Goal: Task Accomplishment & Management: Manage account settings

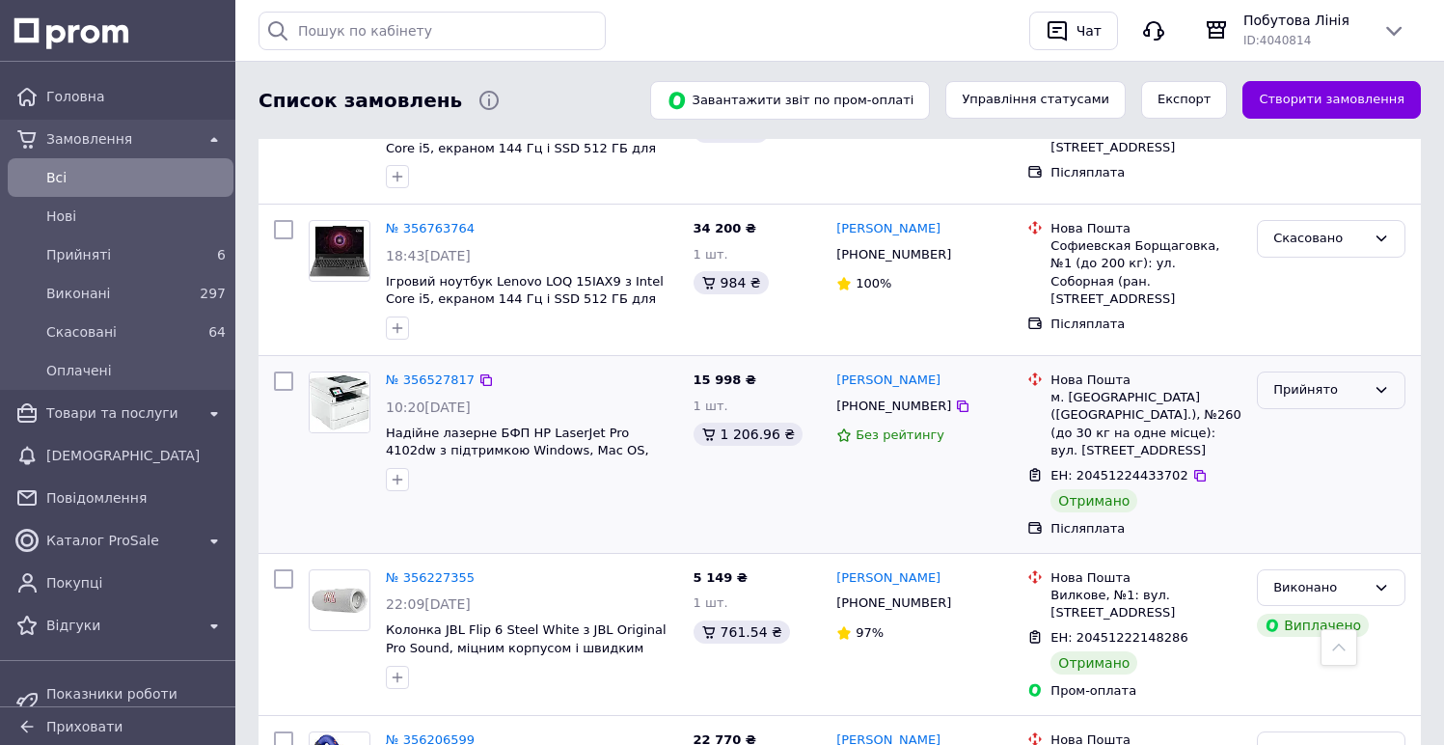
scroll to position [656, 0]
click at [1336, 372] on div "Прийнято" at bounding box center [1331, 390] width 149 height 38
click at [1336, 371] on div "Прийнято Виконано Скасовано Оплачено" at bounding box center [1331, 390] width 149 height 38
click at [1334, 371] on div "Прийнято" at bounding box center [1331, 390] width 149 height 38
click at [1330, 413] on li "Виконано" at bounding box center [1331, 431] width 147 height 36
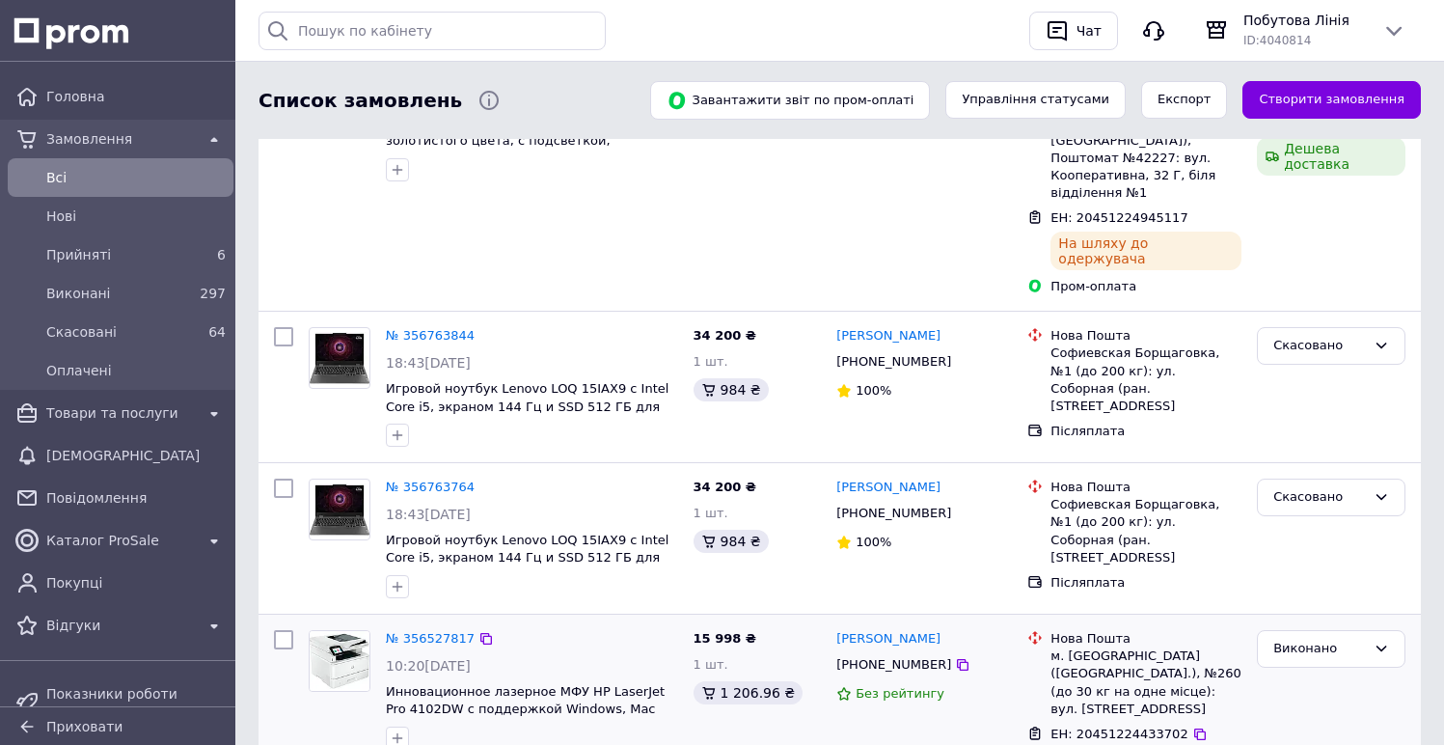
scroll to position [399, 0]
click at [1194, 726] on icon at bounding box center [1200, 732] width 12 height 12
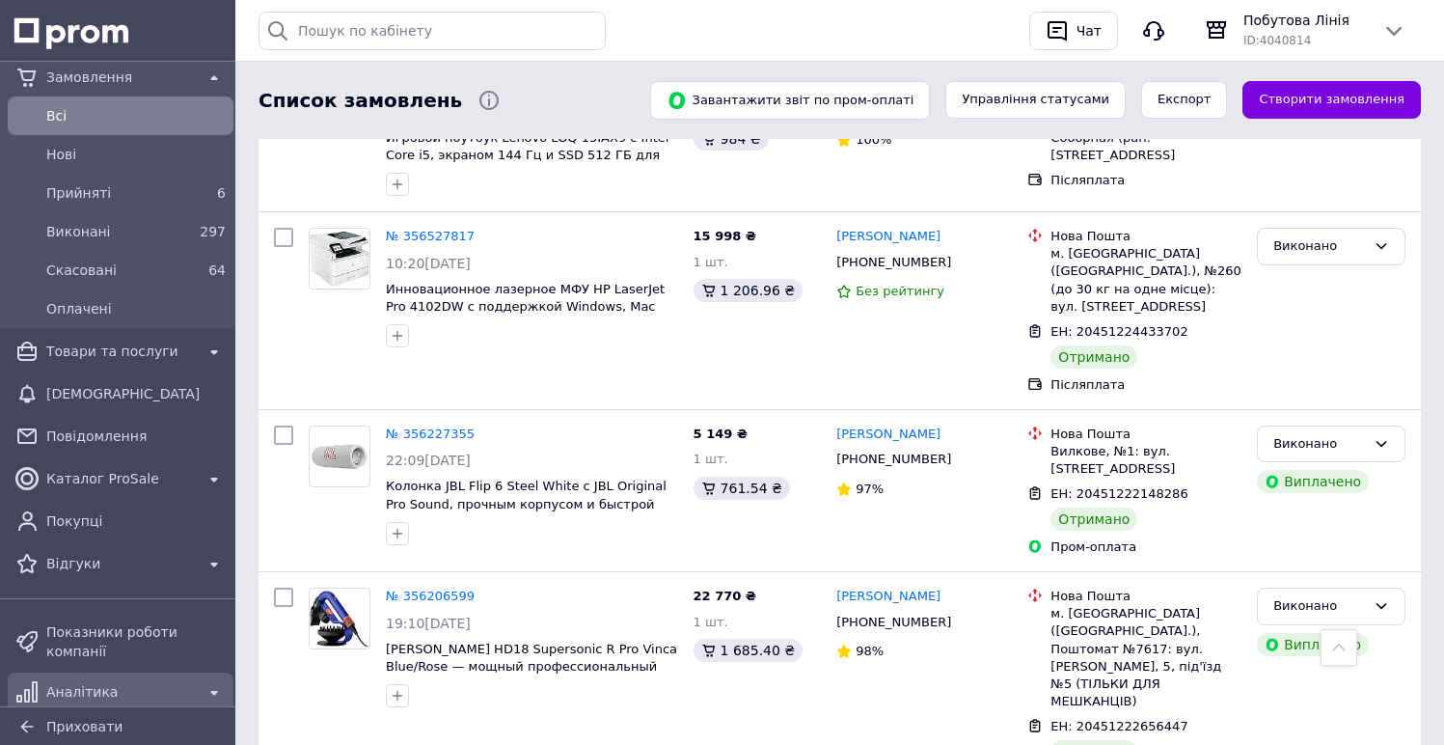
scroll to position [68, 0]
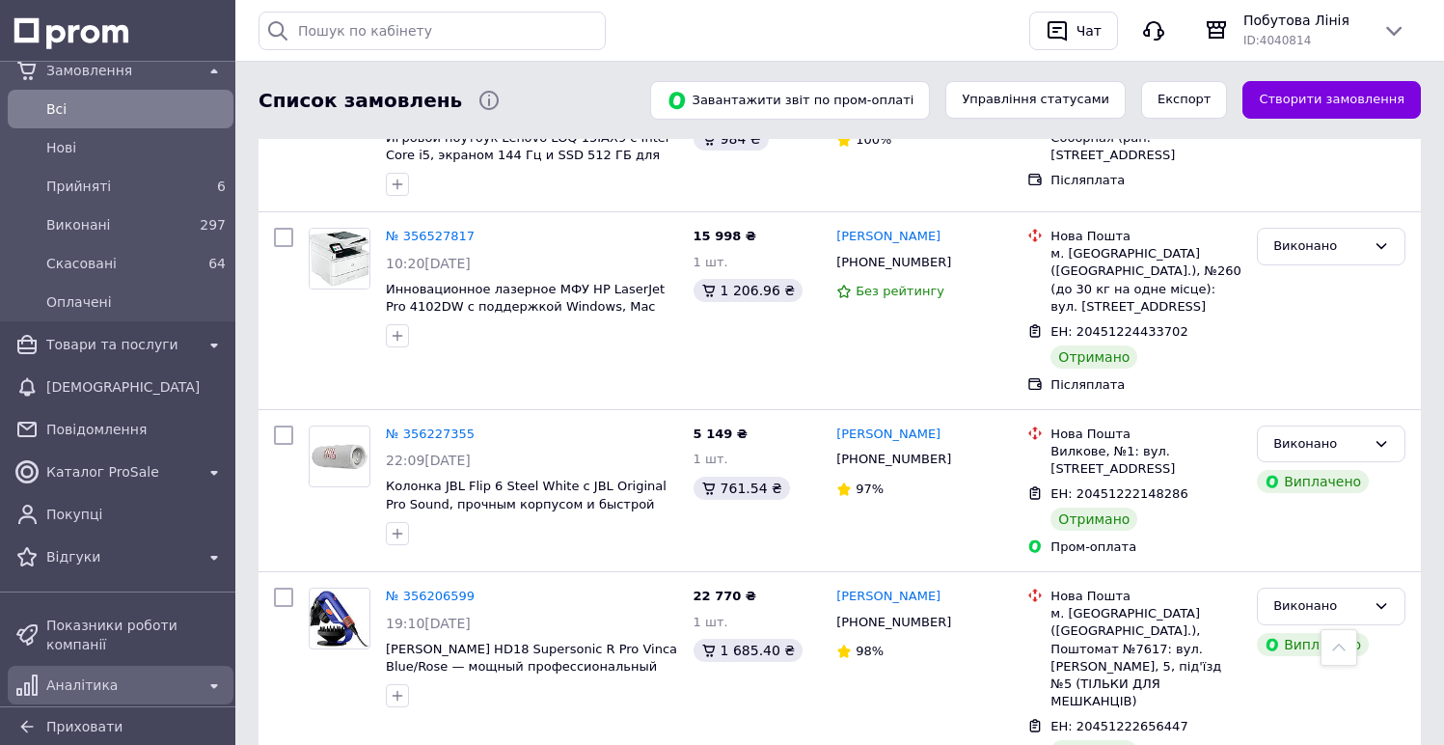
drag, startPoint x: 129, startPoint y: 689, endPoint x: 150, endPoint y: 680, distance: 22.9
click at [129, 689] on span "Аналітика" at bounding box center [120, 684] width 149 height 19
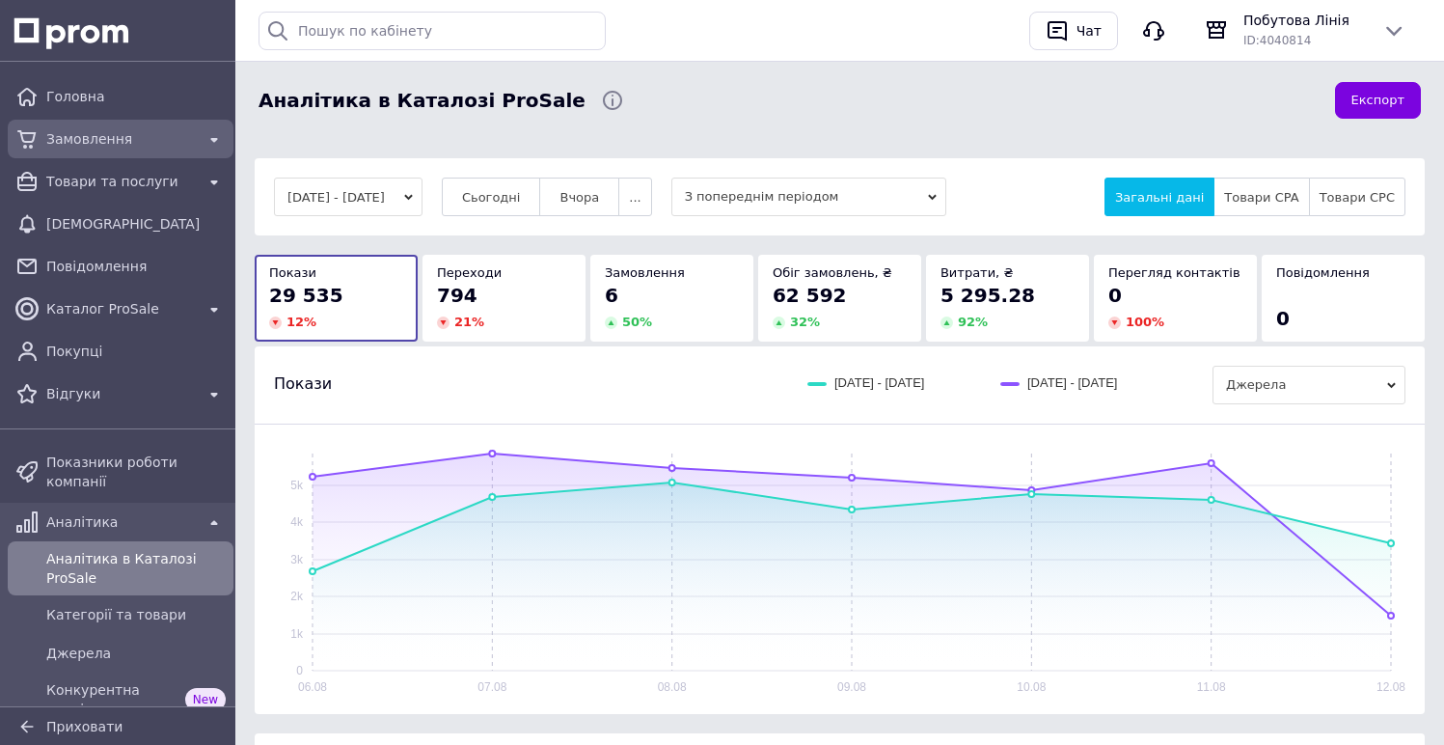
click at [161, 134] on span "Замовлення" at bounding box center [120, 138] width 149 height 19
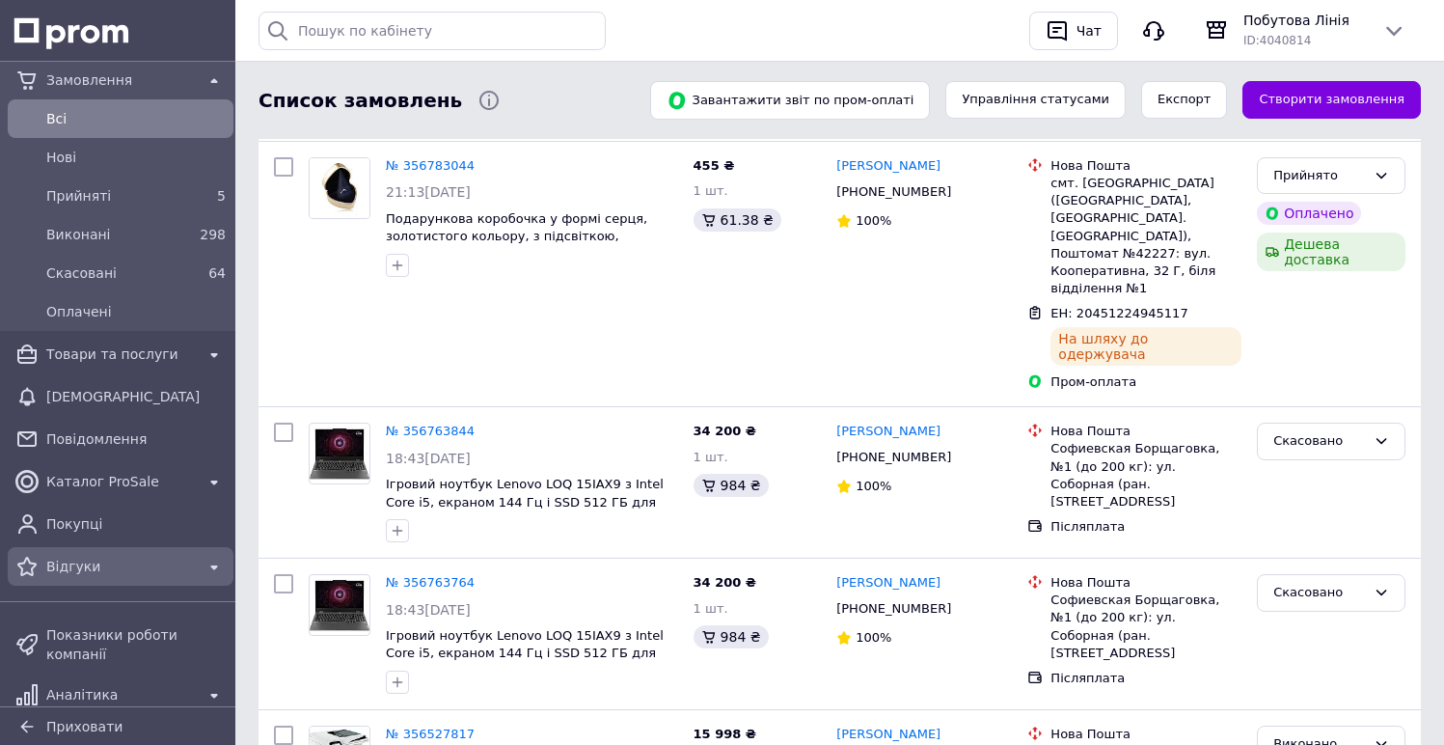
scroll to position [63, 0]
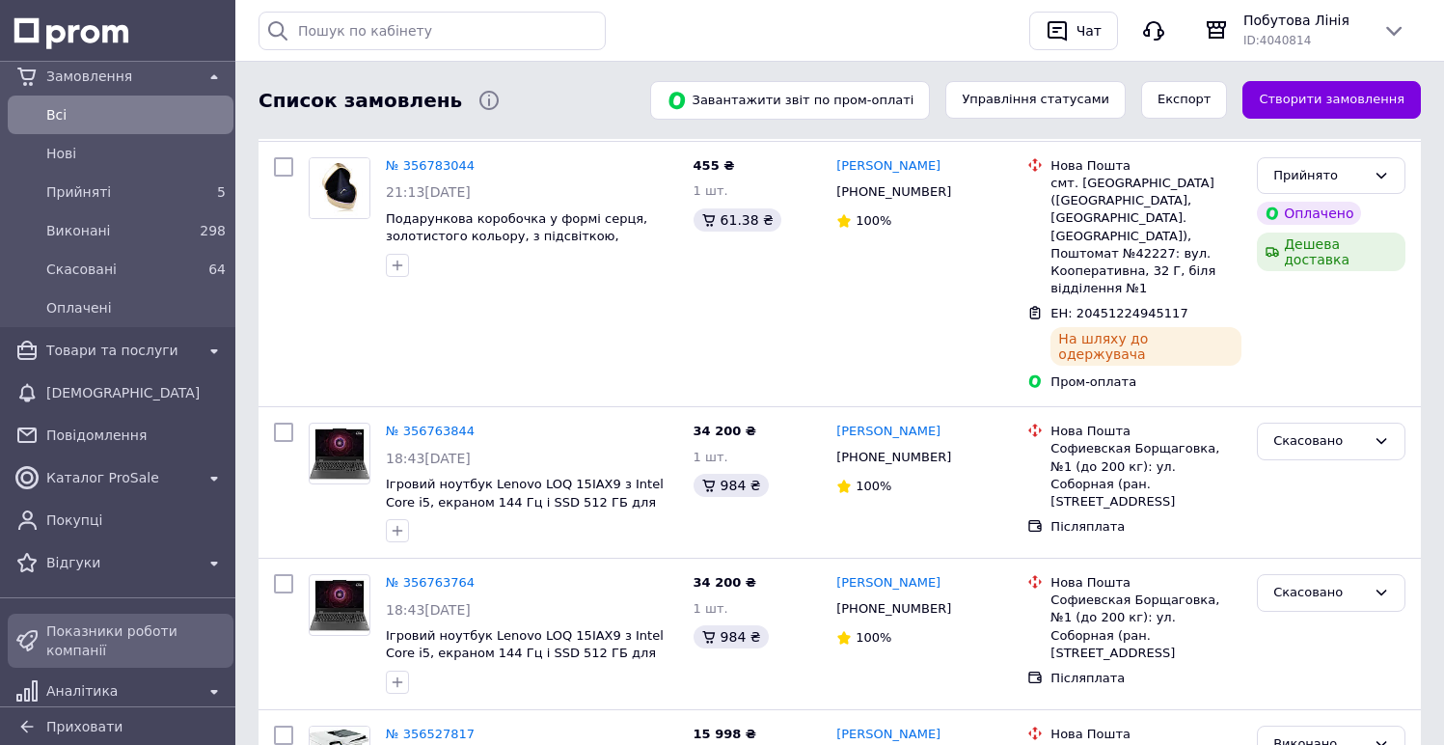
click at [141, 614] on link "Показники роботи компанії" at bounding box center [120, 641] width 241 height 54
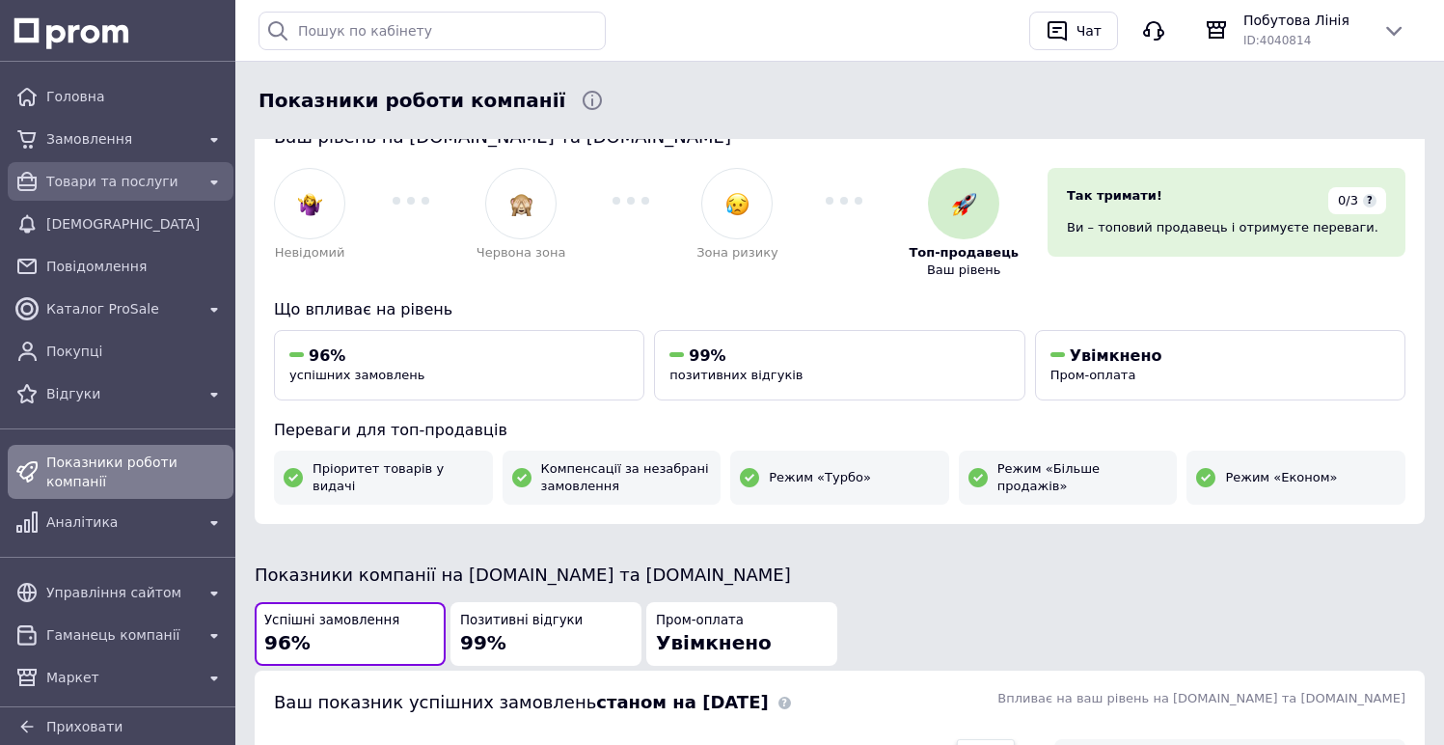
click at [157, 189] on span "Товари та послуги" at bounding box center [120, 181] width 149 height 19
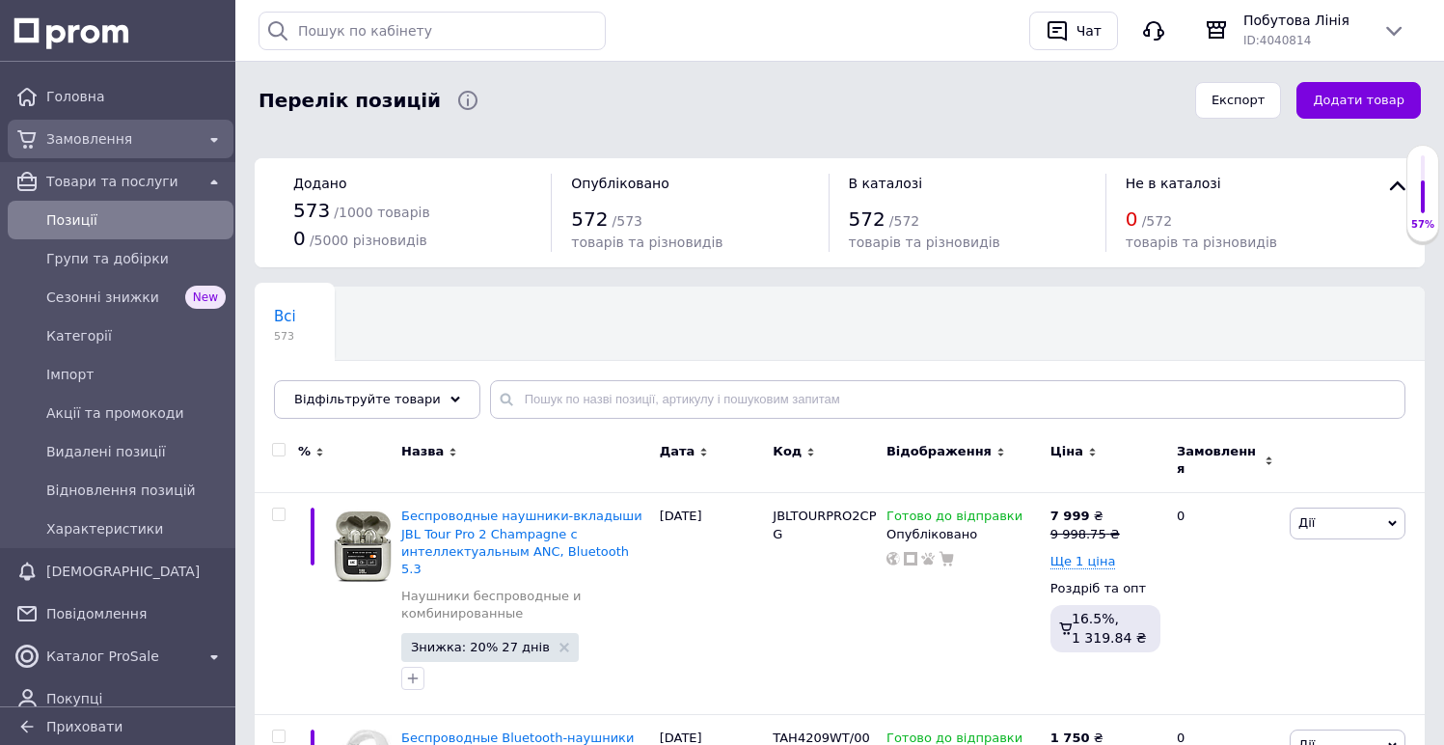
click at [161, 135] on span "Замовлення" at bounding box center [120, 138] width 149 height 19
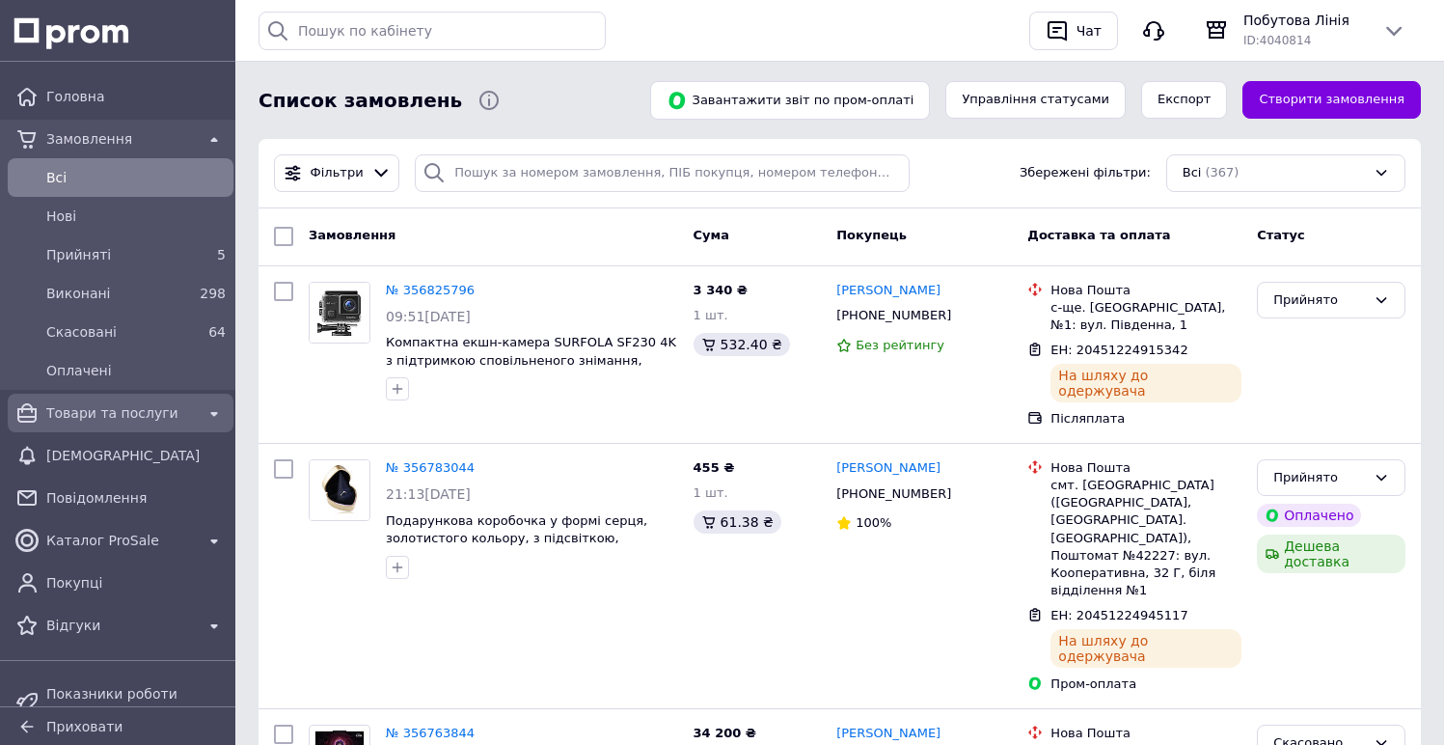
click at [153, 423] on div "Товари та послуги" at bounding box center [120, 412] width 156 height 27
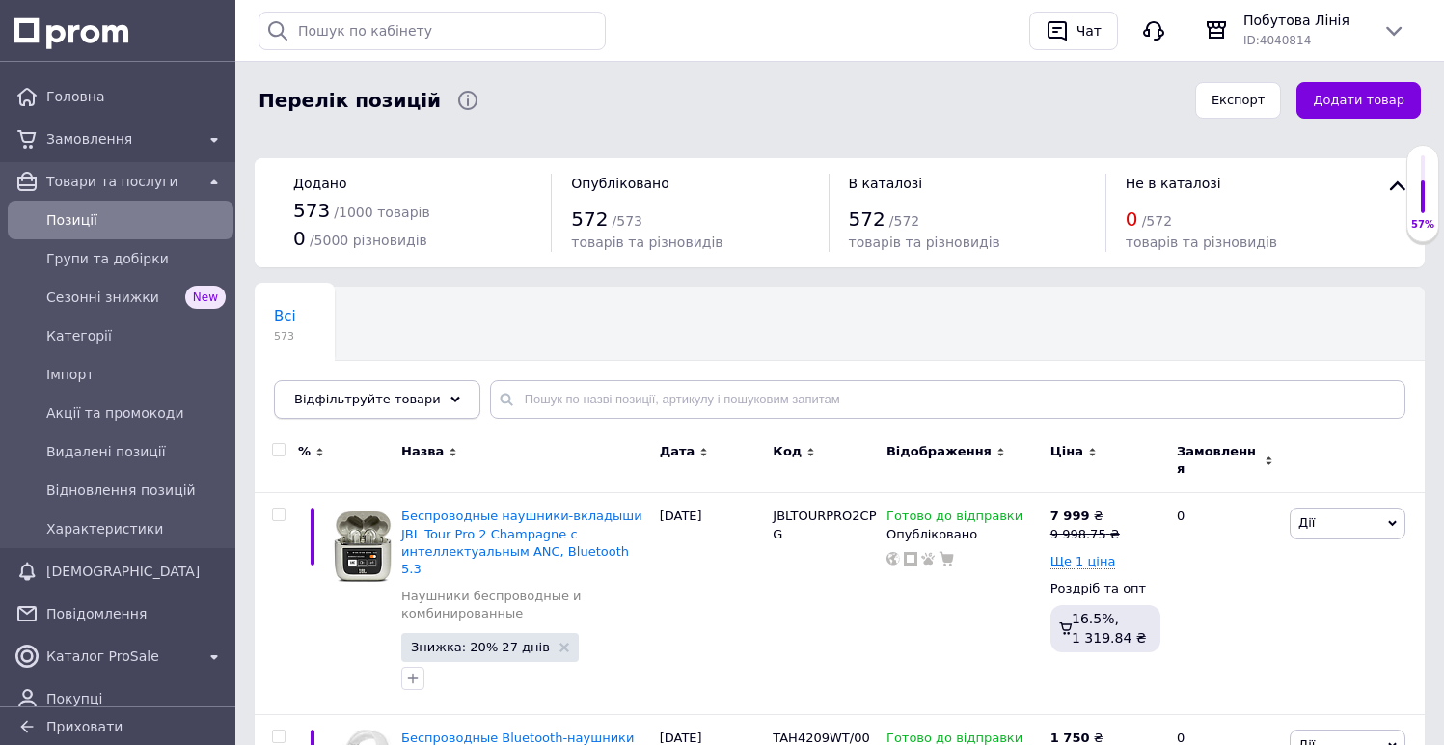
click at [424, 406] on div "Відфільтруйте товари" at bounding box center [377, 399] width 206 height 39
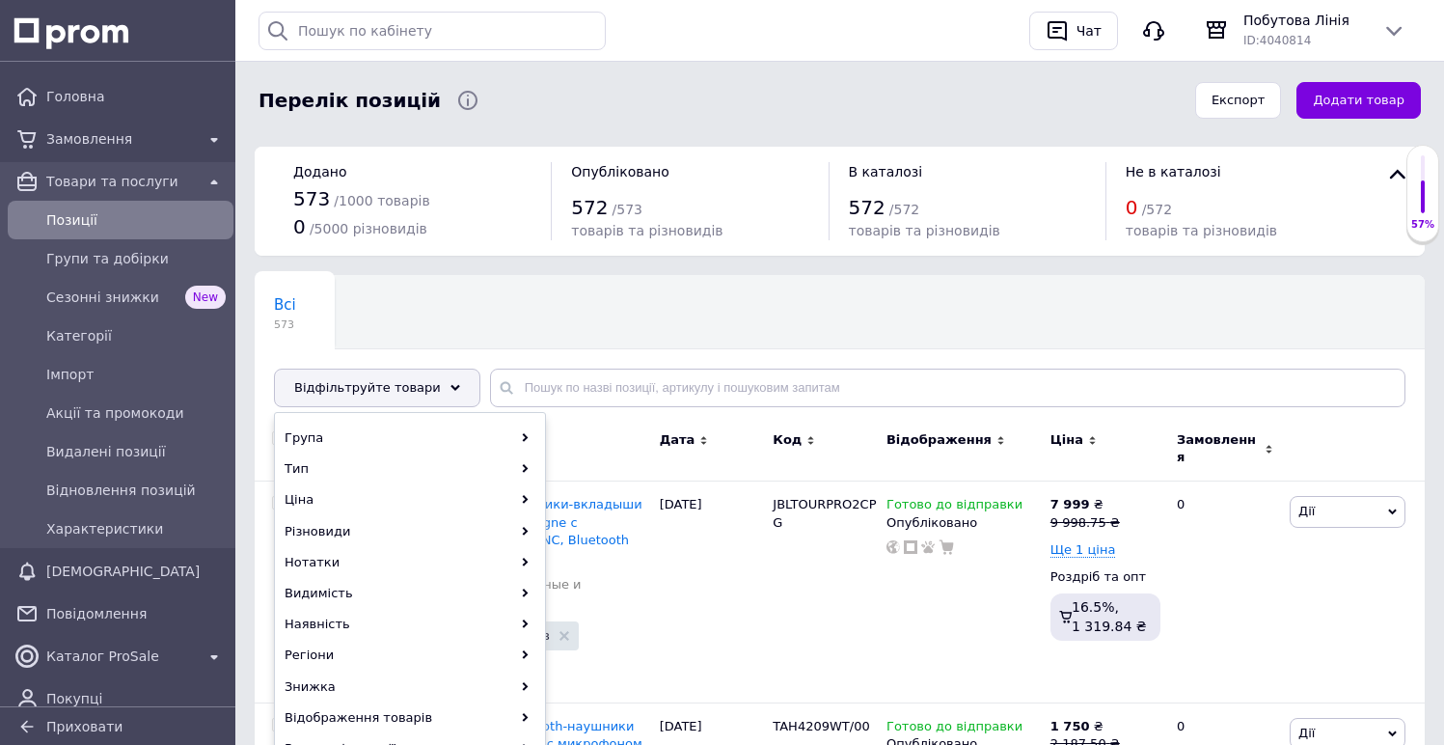
scroll to position [130, 0]
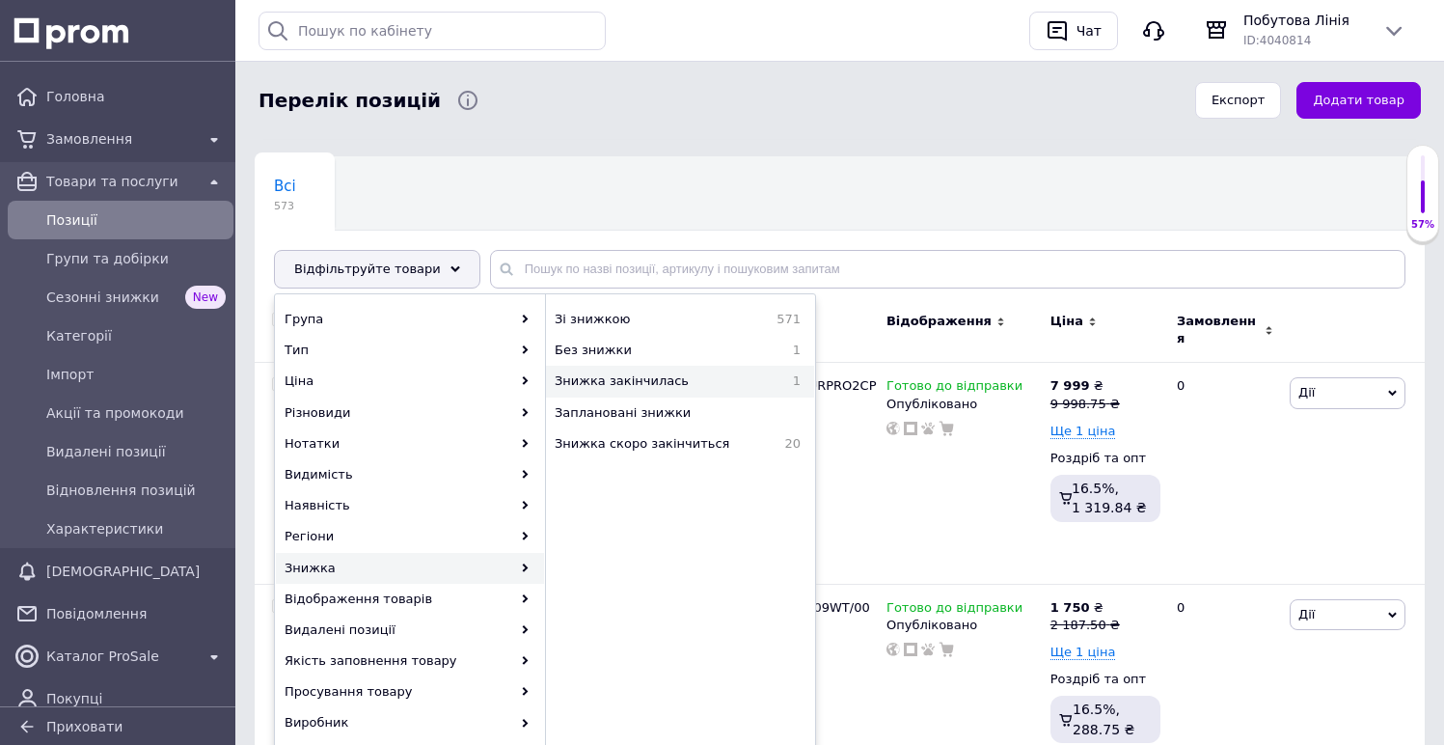
click at [629, 388] on span "Знижка закінчилась" at bounding box center [663, 380] width 217 height 17
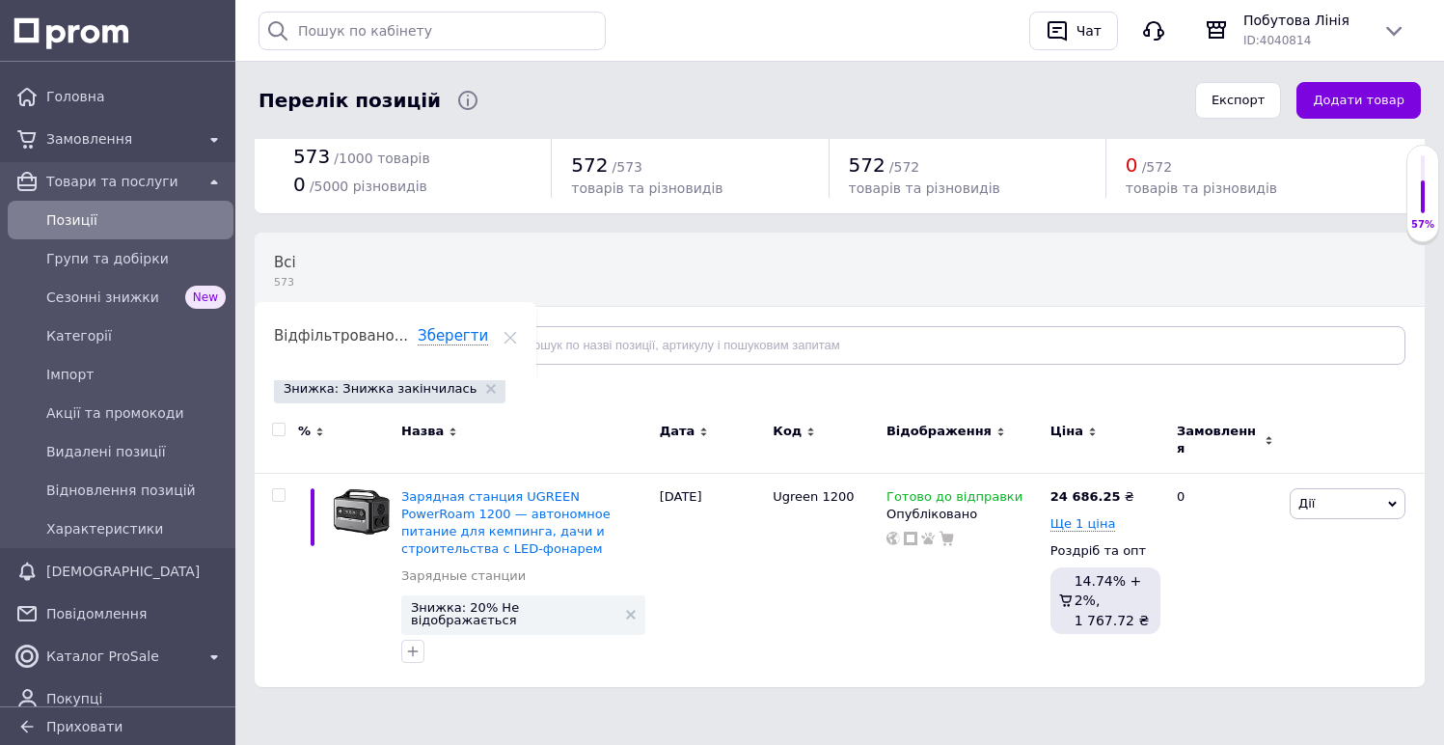
scroll to position [32, 0]
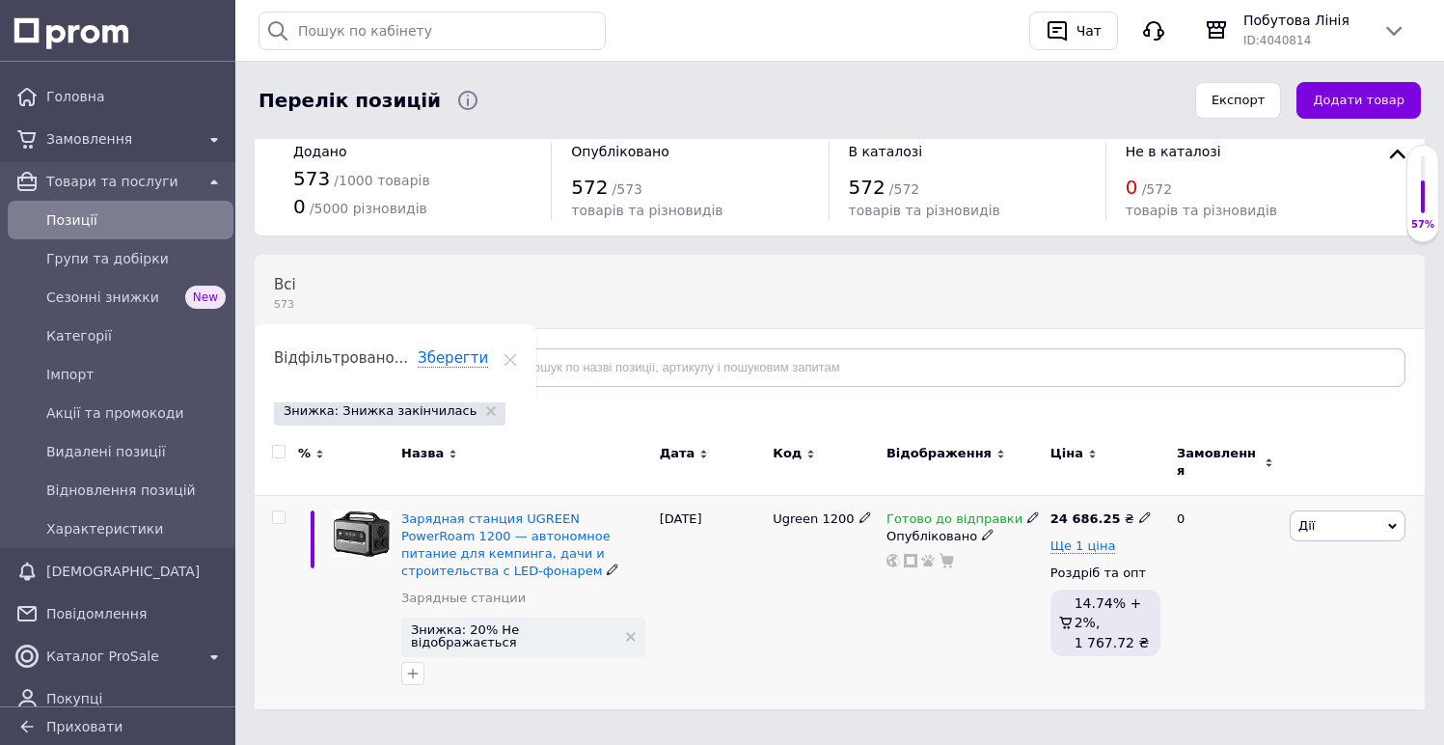
click at [282, 511] on input "checkbox" at bounding box center [278, 517] width 13 height 13
checkbox input "true"
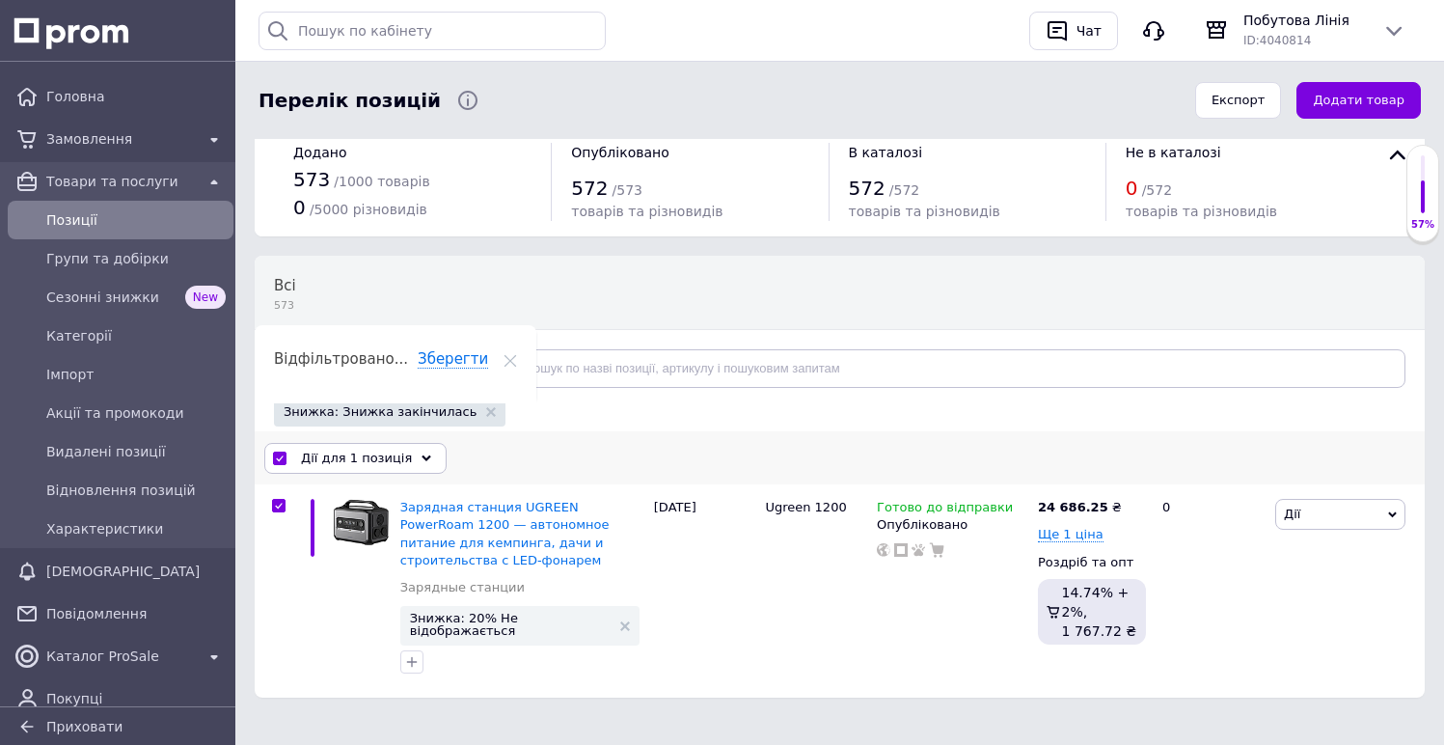
click at [400, 457] on div "Дії для 1 позиція" at bounding box center [355, 458] width 182 height 31
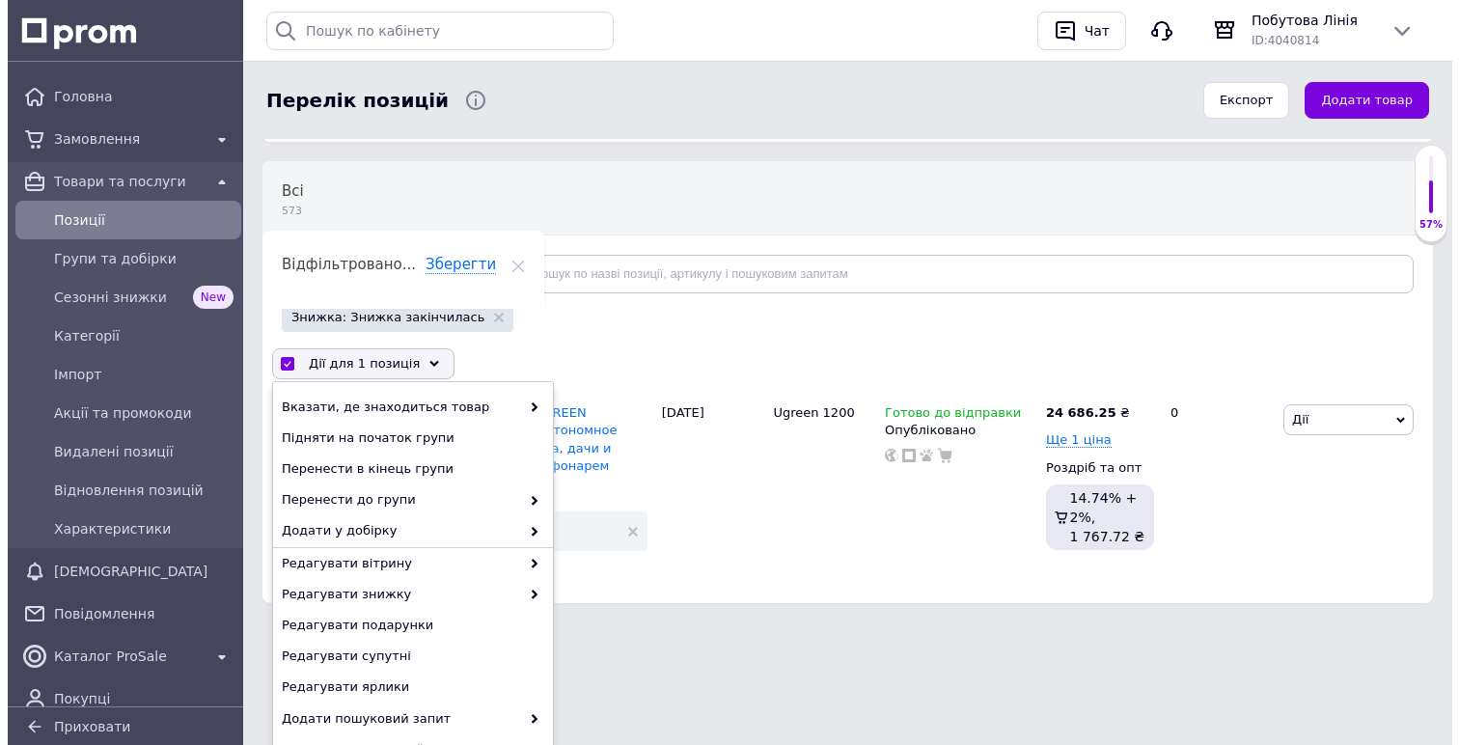
scroll to position [161, 0]
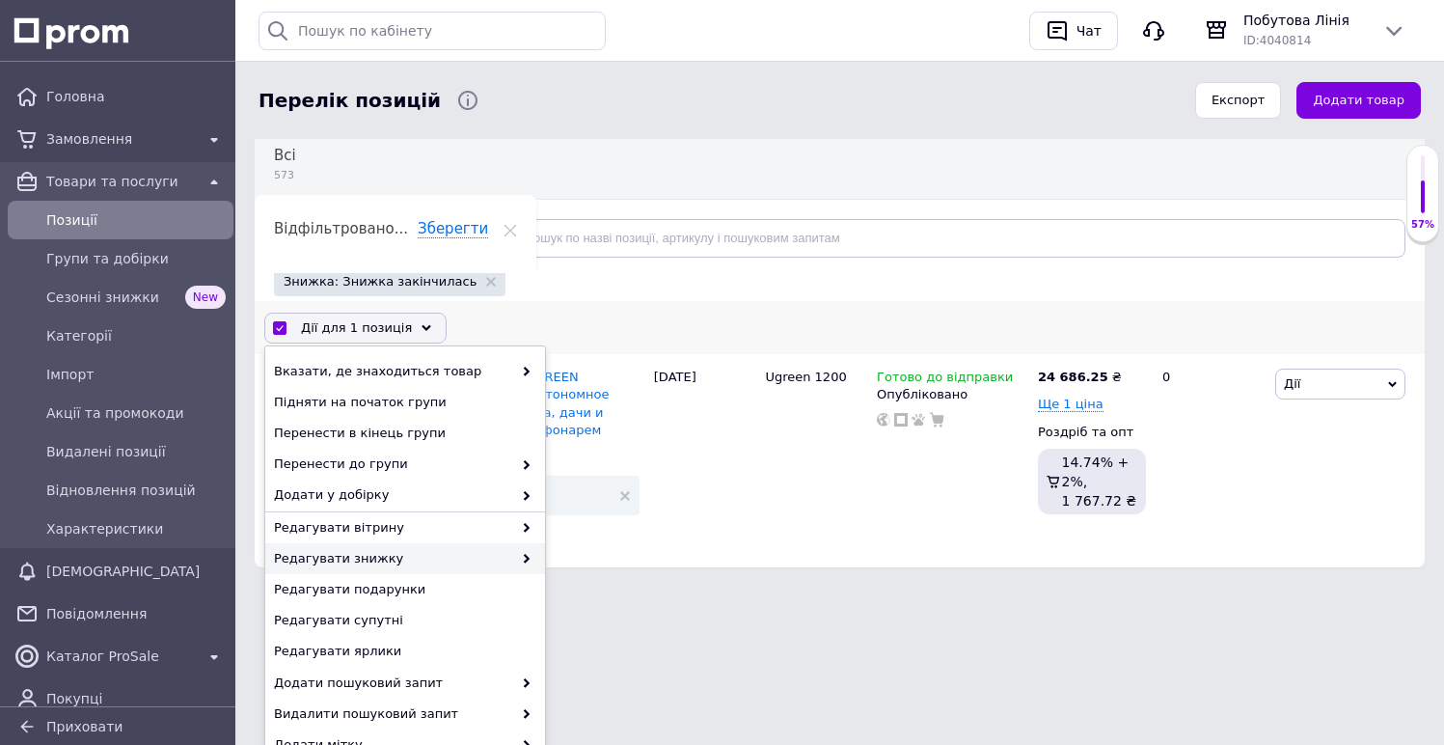
click at [515, 562] on span at bounding box center [521, 558] width 19 height 17
click at [519, 547] on div "Редагувати знижку" at bounding box center [405, 558] width 280 height 31
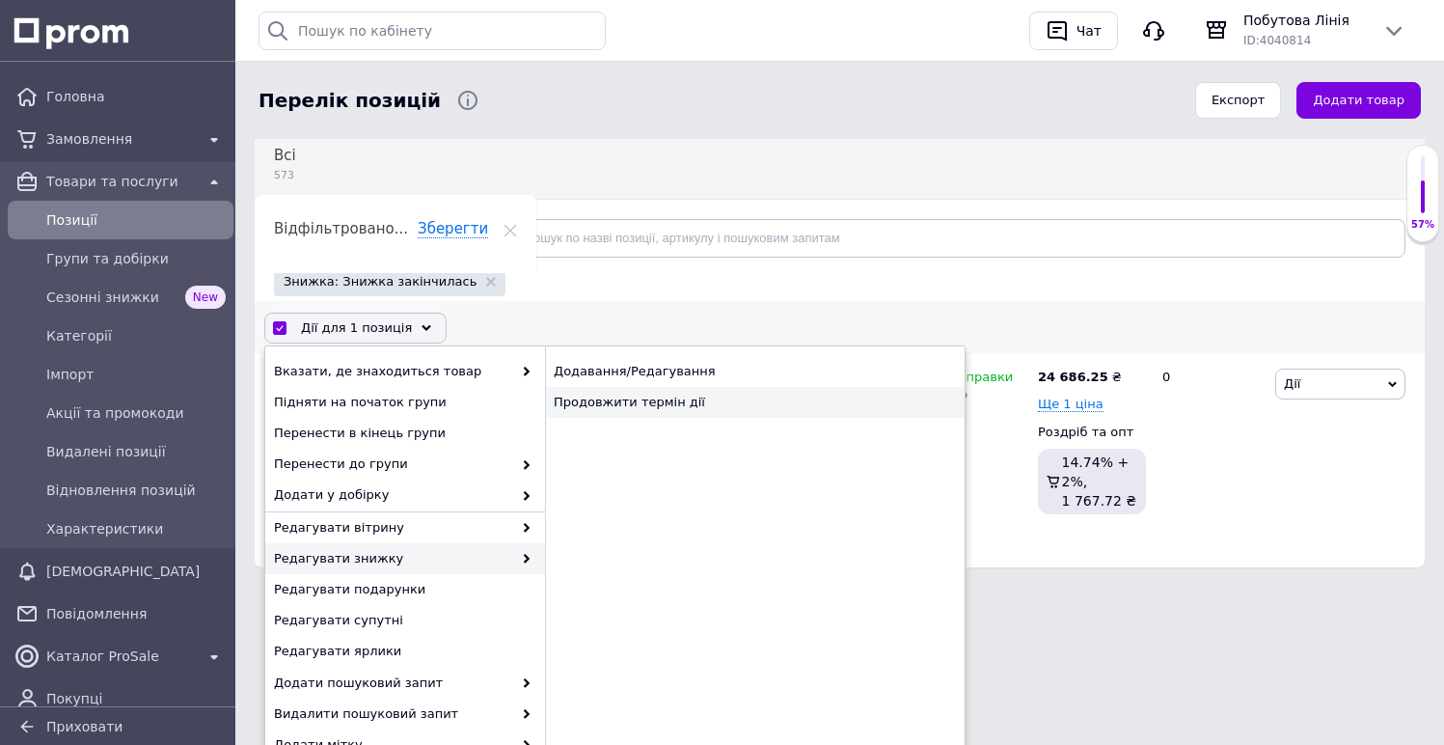
click at [639, 392] on div "Продовжити термін дії" at bounding box center [755, 402] width 420 height 31
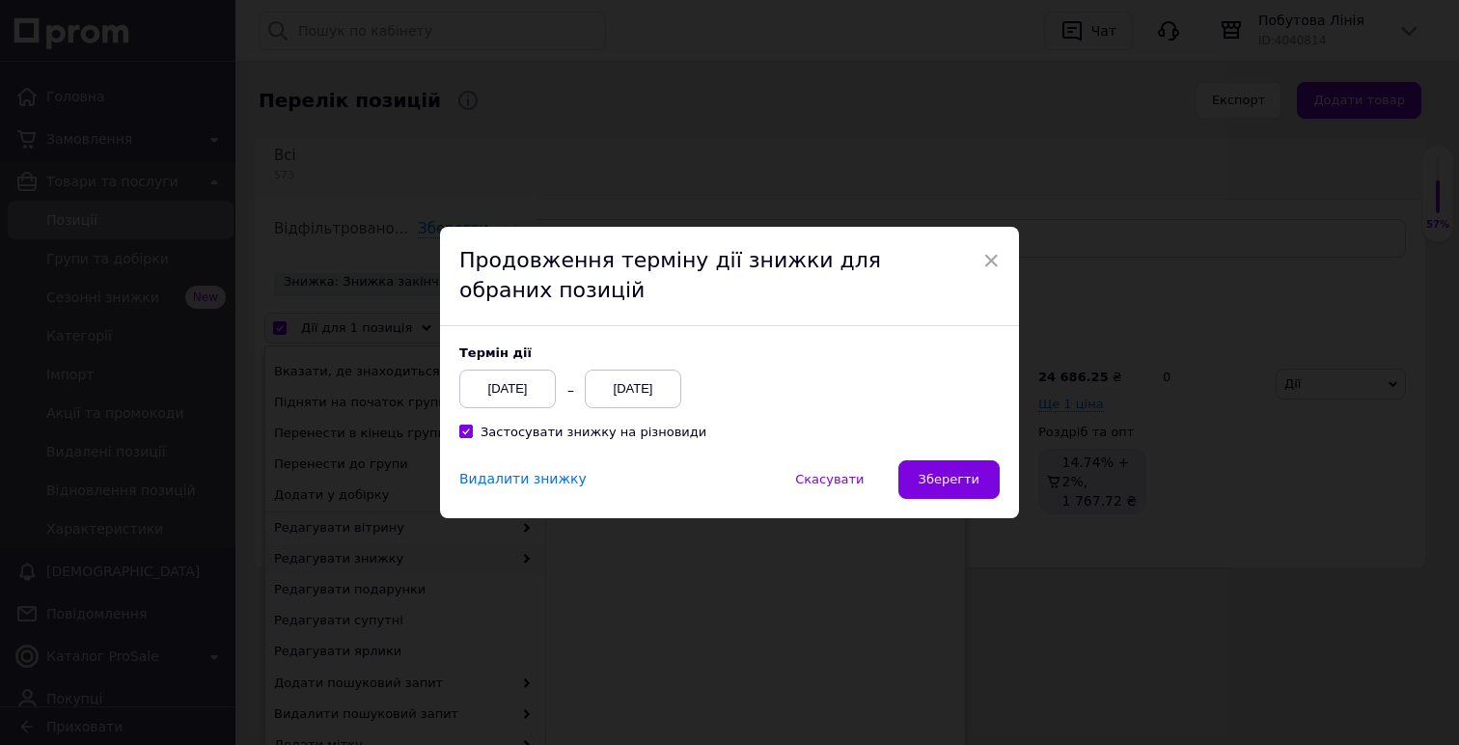
click at [676, 398] on div "[DATE]" at bounding box center [633, 388] width 96 height 39
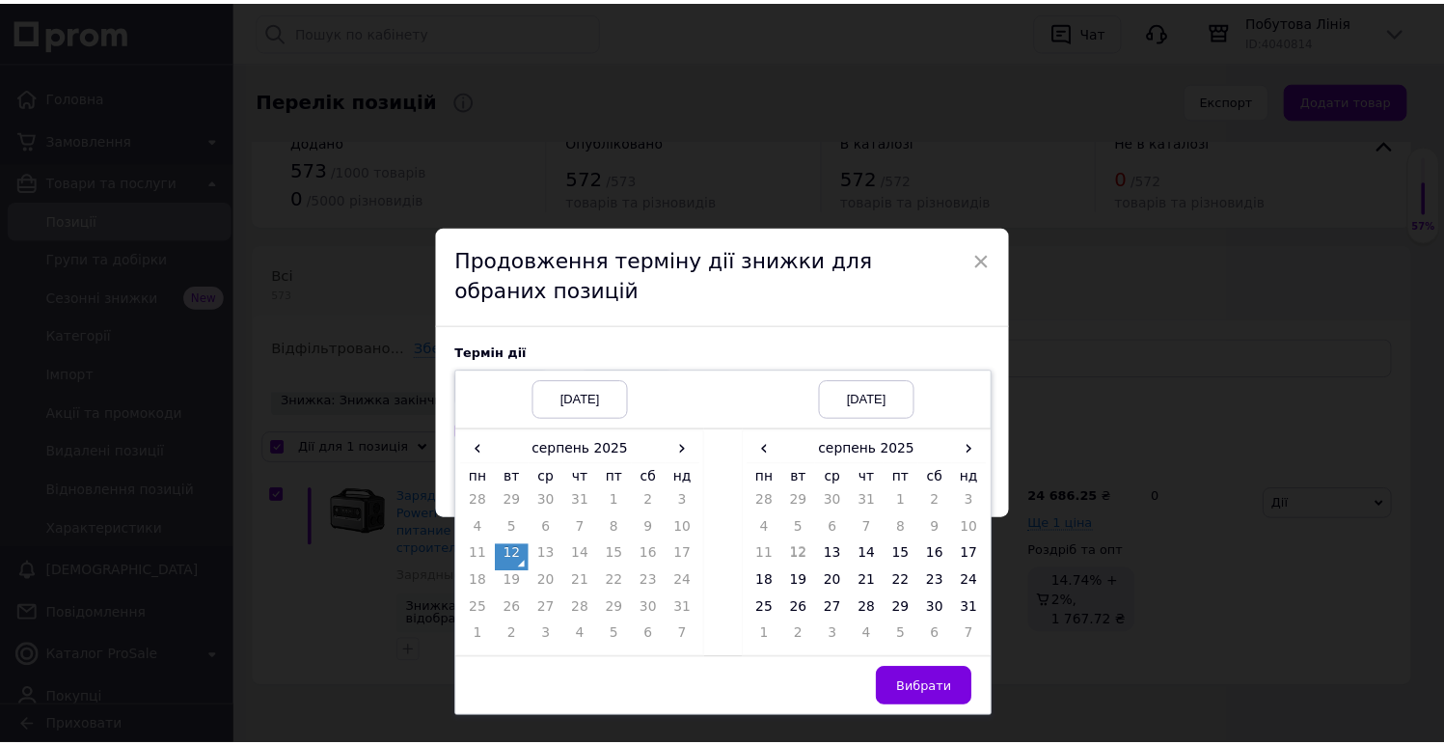
scroll to position [31, 0]
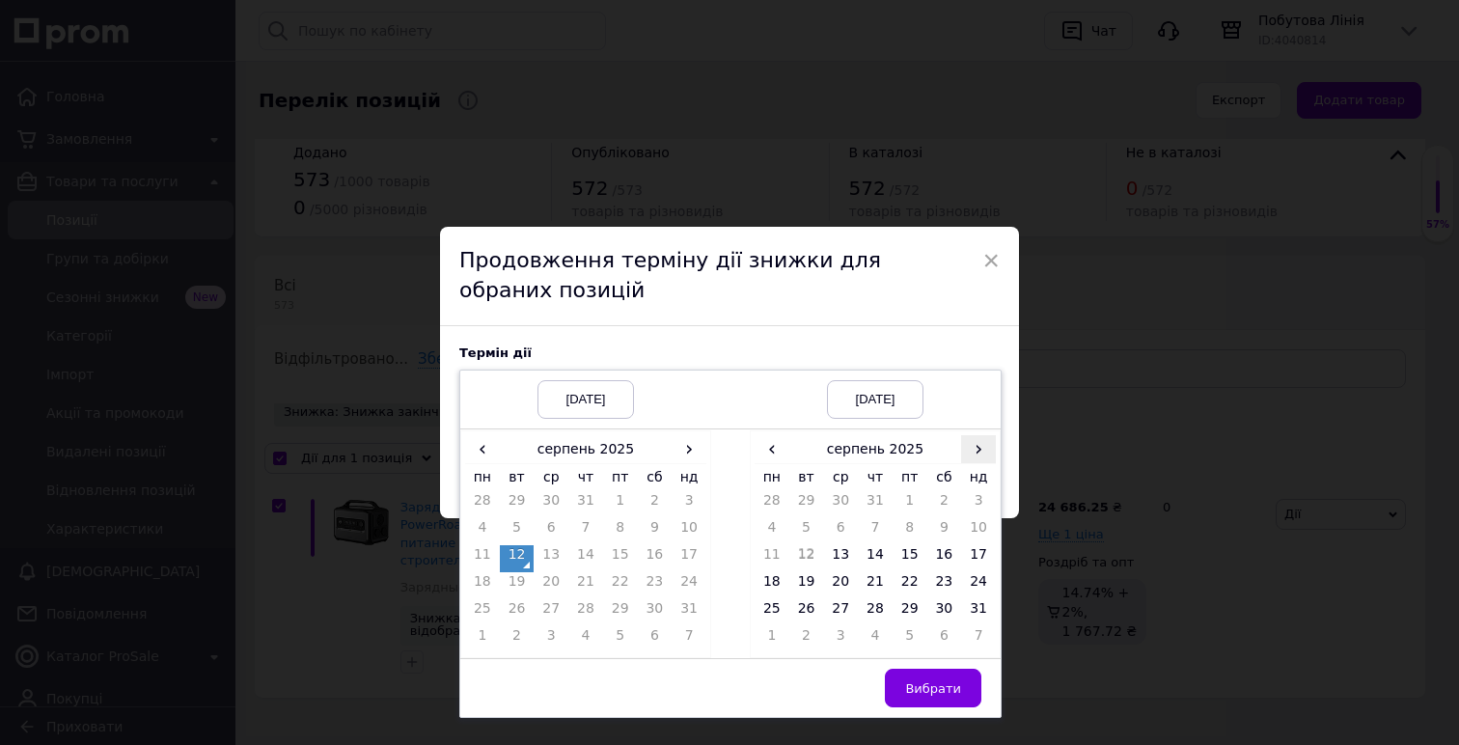
click at [967, 446] on span "›" at bounding box center [978, 449] width 35 height 28
click at [967, 455] on span "›" at bounding box center [978, 449] width 35 height 28
click at [754, 445] on span "‹" at bounding box center [771, 449] width 35 height 28
click at [904, 602] on td "26" at bounding box center [909, 612] width 35 height 27
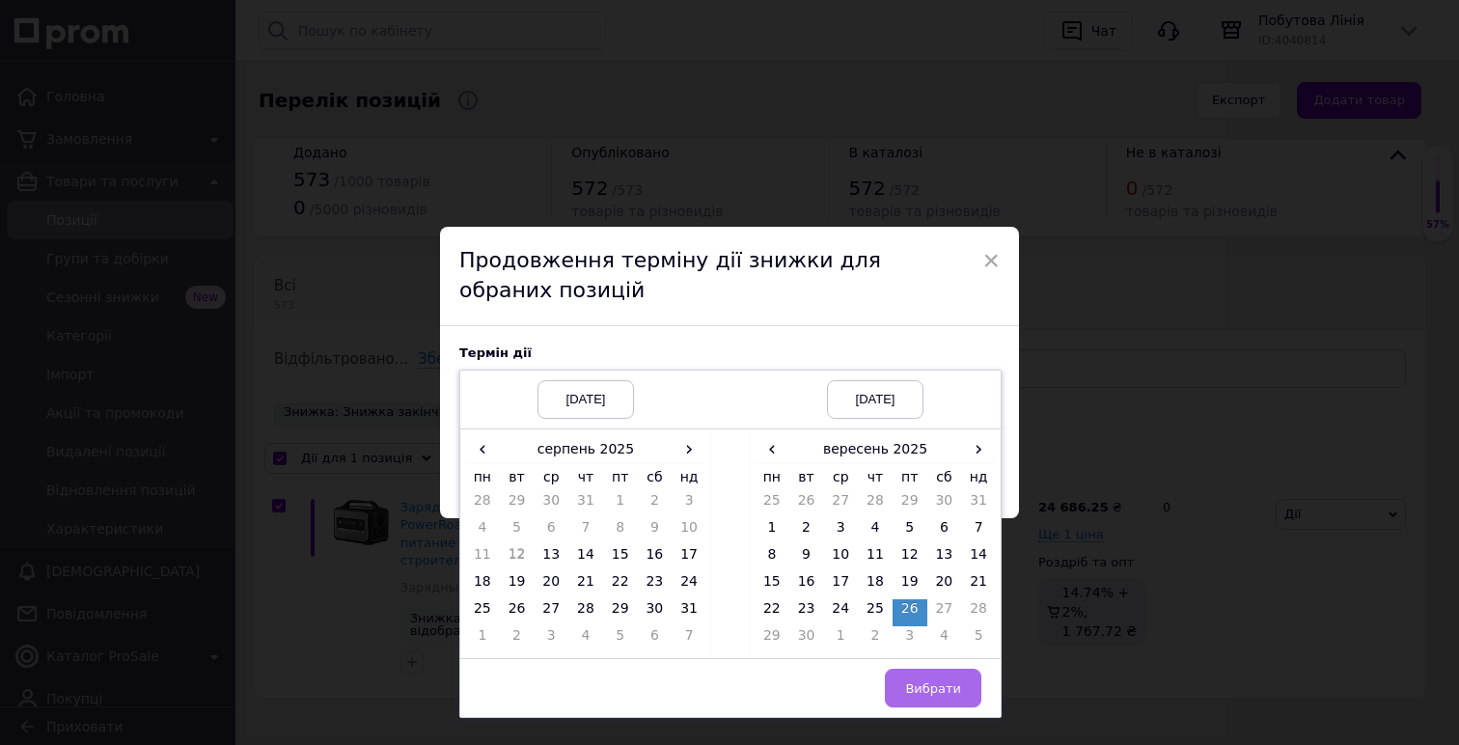
click at [945, 693] on span "Вибрати" at bounding box center [933, 688] width 56 height 14
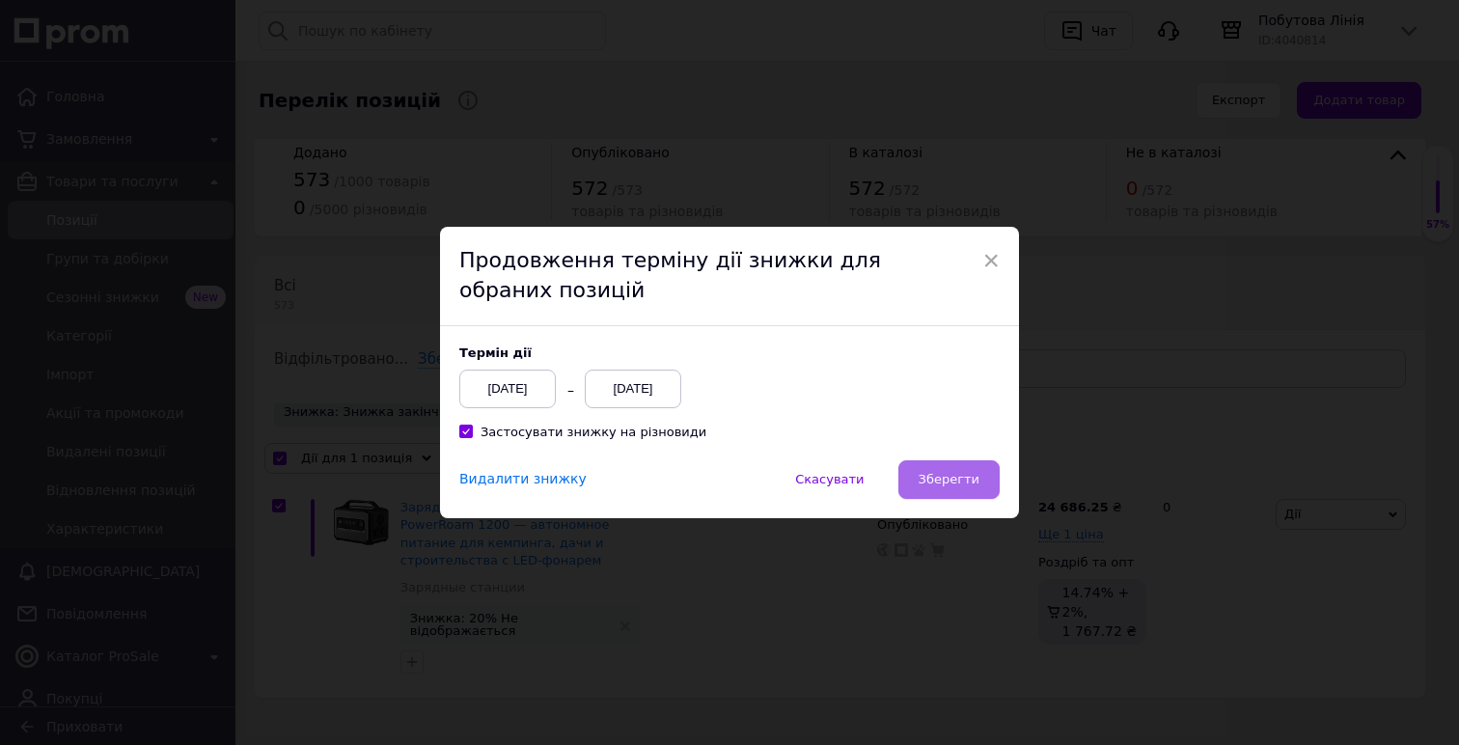
click at [958, 494] on button "Зберегти" at bounding box center [948, 479] width 101 height 39
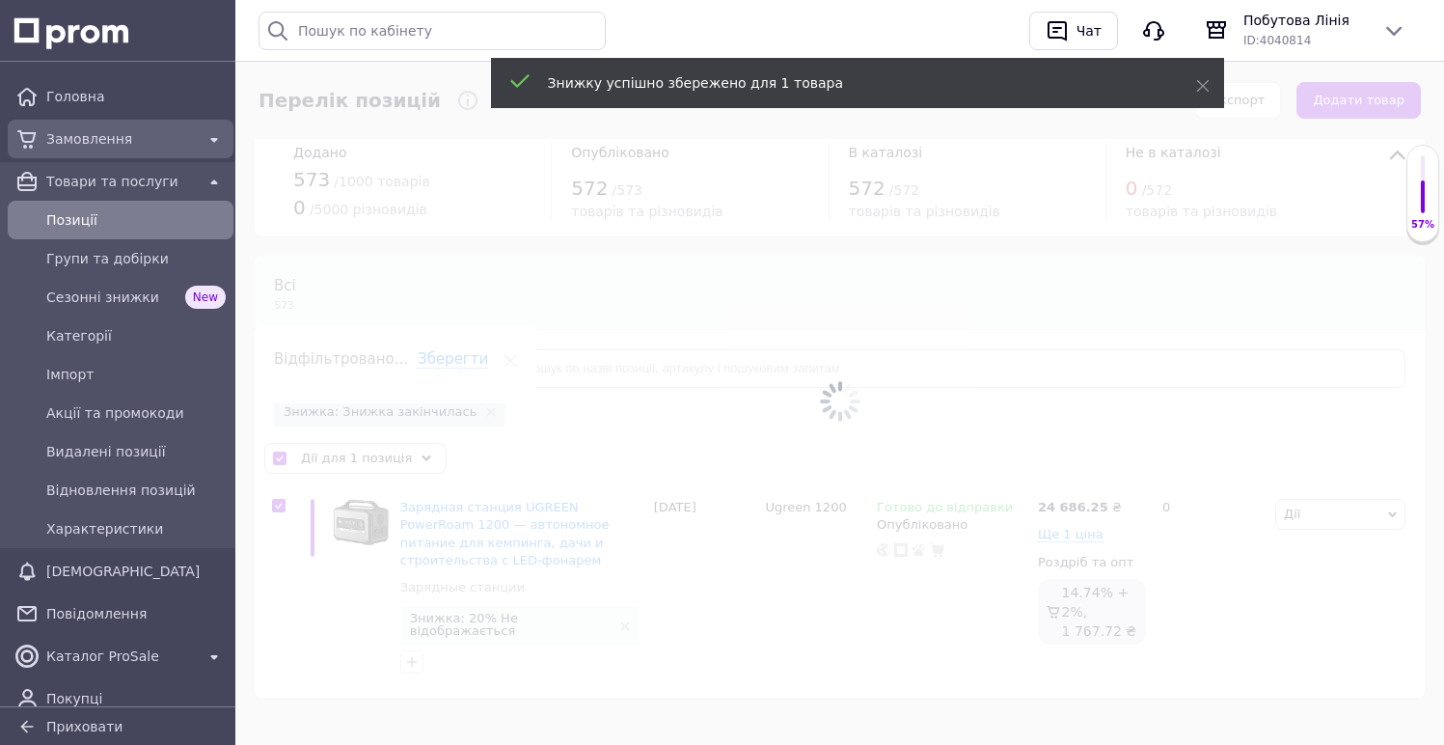
click at [126, 139] on span "Замовлення" at bounding box center [120, 138] width 149 height 19
